Goal: Task Accomplishment & Management: Manage account settings

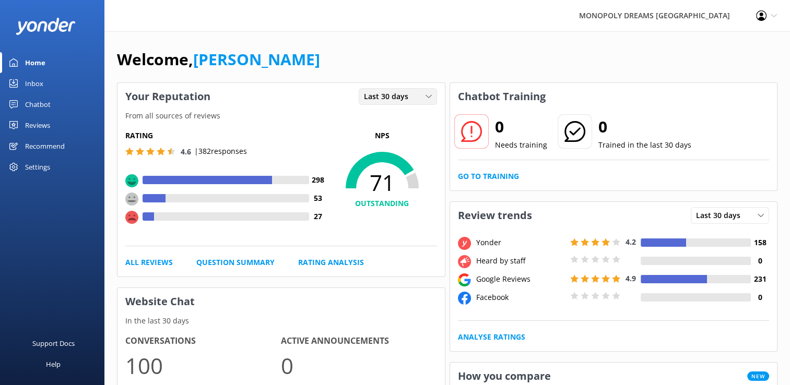
click at [412, 95] on span "Last 30 days" at bounding box center [389, 96] width 51 height 11
click at [384, 114] on div "Last 7 days" at bounding box center [381, 118] width 33 height 10
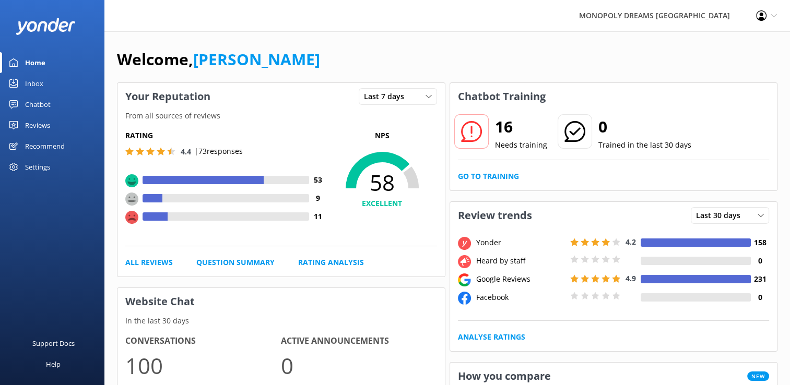
click at [42, 122] on div "Reviews" at bounding box center [37, 125] width 25 height 21
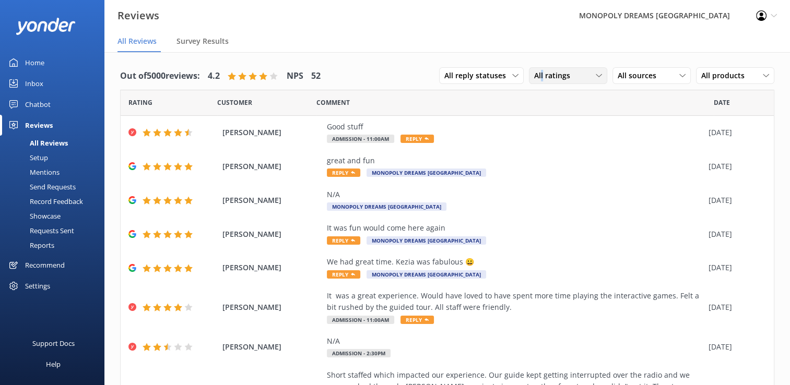
click at [535, 76] on span "All ratings" at bounding box center [555, 75] width 42 height 11
drag, startPoint x: 535, startPoint y: 76, endPoint x: 549, endPoint y: 162, distance: 86.8
click at [549, 162] on div "Detractors" at bounding box center [568, 161] width 48 height 10
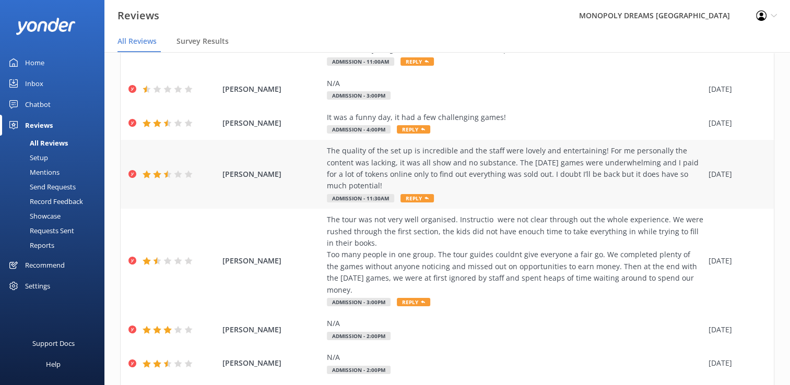
scroll to position [157, 0]
